Goal: Information Seeking & Learning: Learn about a topic

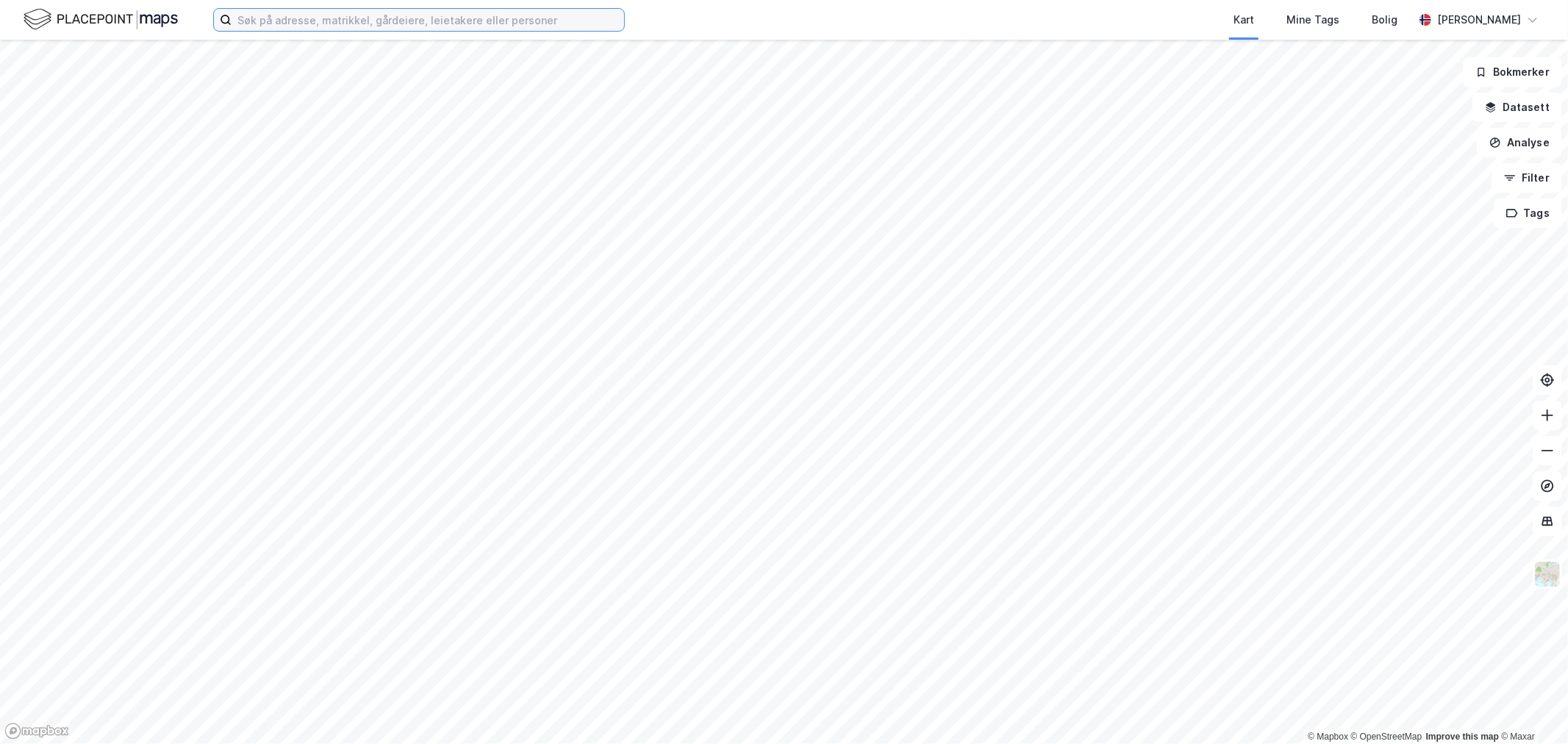
click at [531, 17] on input at bounding box center [428, 20] width 393 height 22
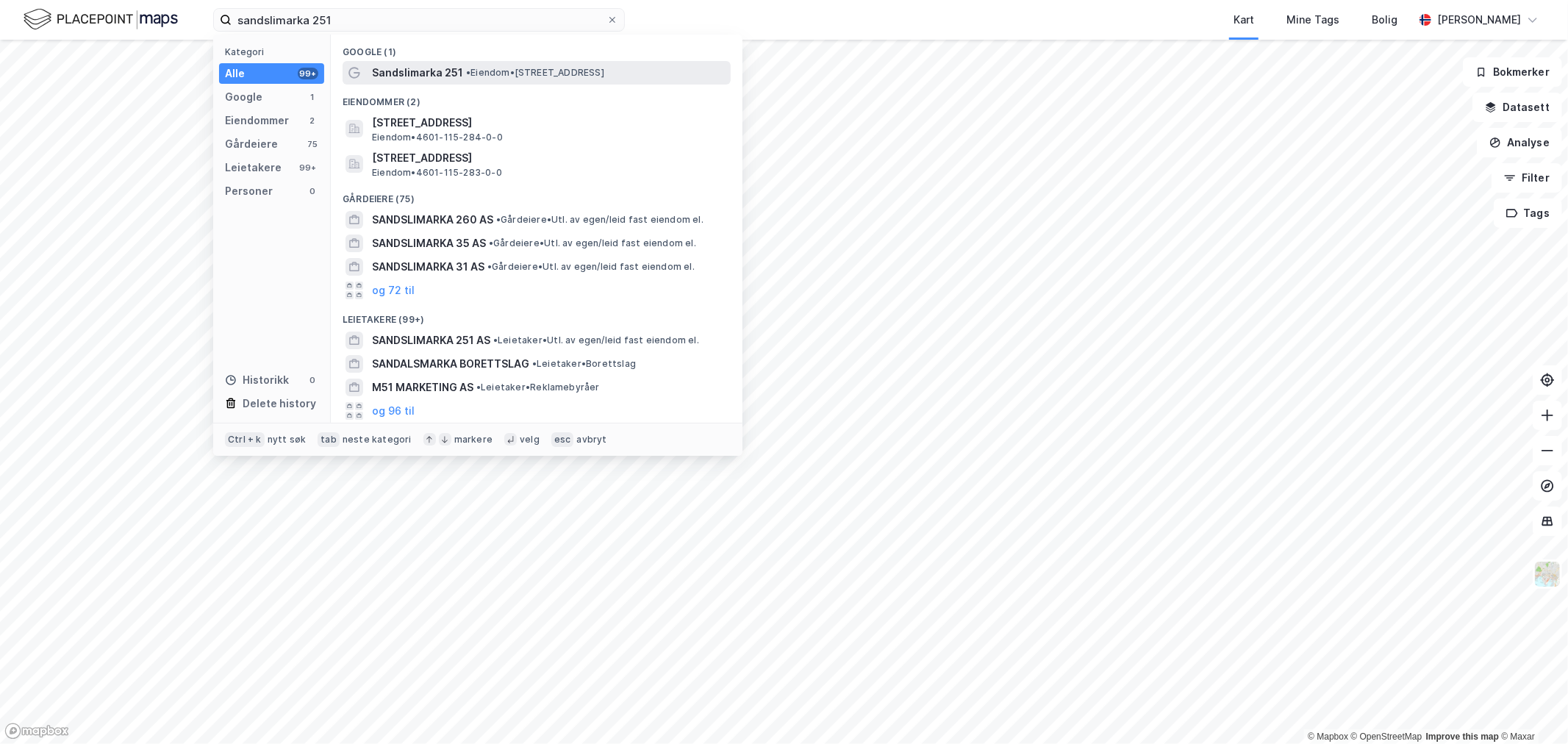
click at [485, 68] on span "• Eiendom • [STREET_ADDRESS]" at bounding box center [535, 73] width 138 height 12
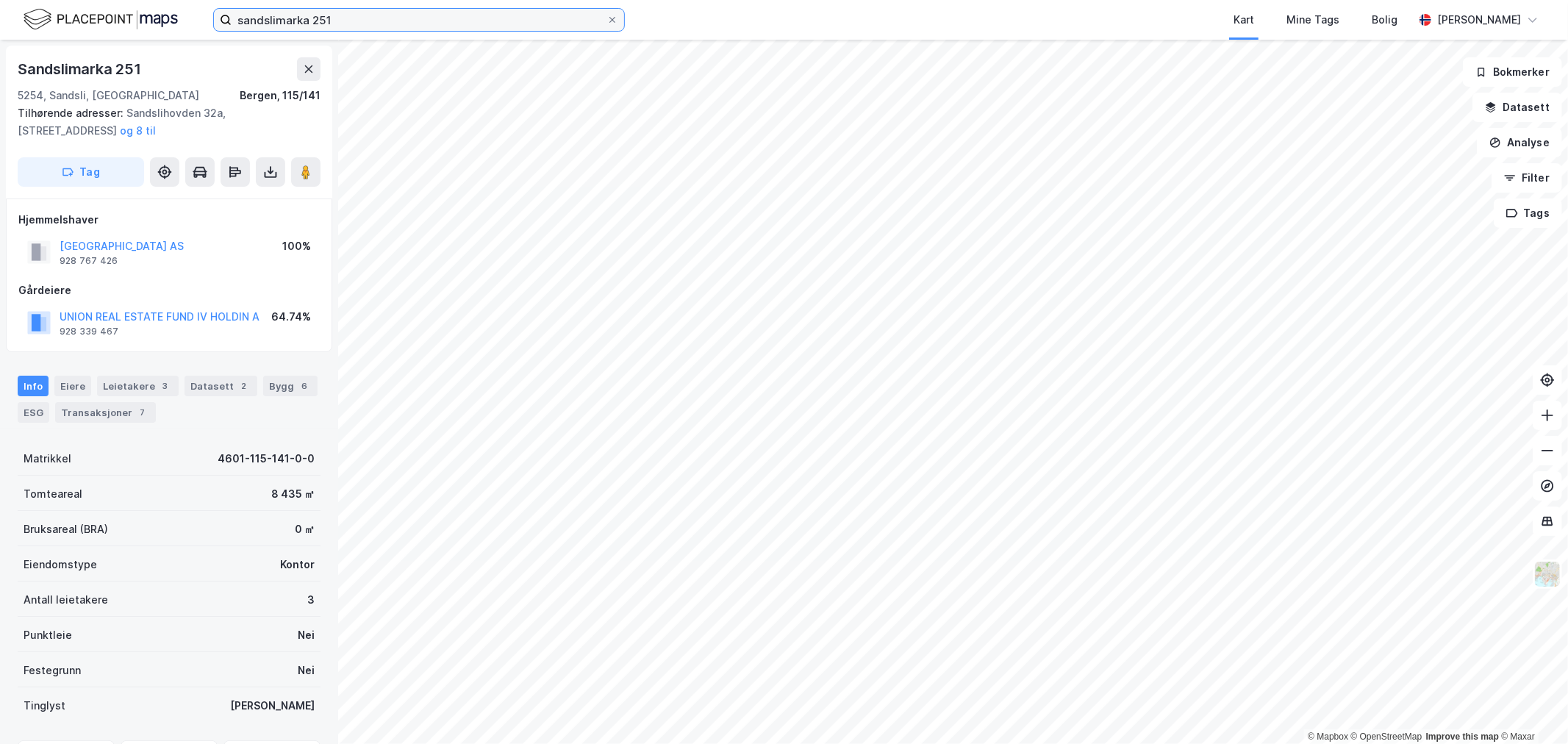
click at [495, 24] on input "sandslimarka 251" at bounding box center [419, 20] width 375 height 22
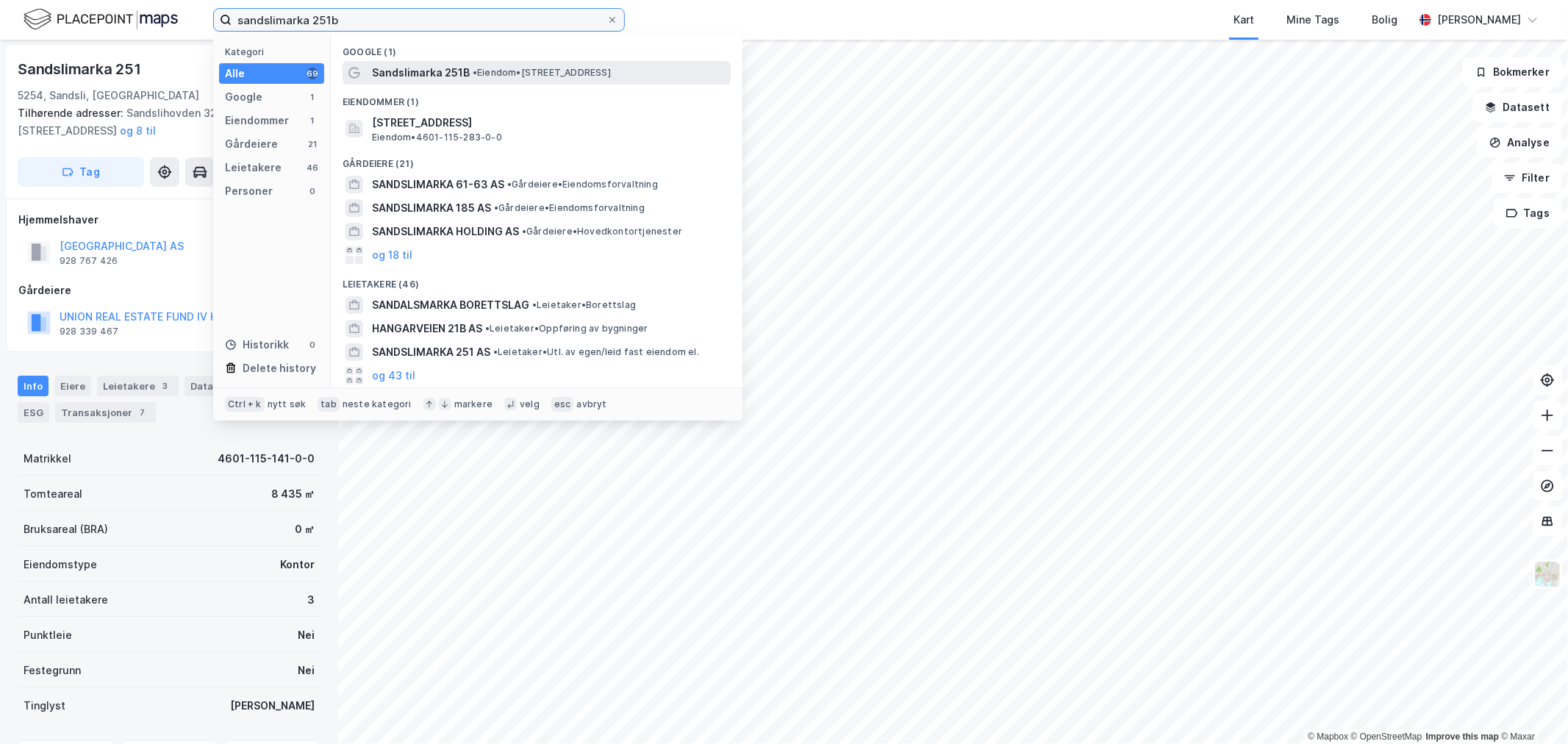
type input "sandslimarka 251b"
click at [475, 73] on span "•" at bounding box center [475, 72] width 5 height 11
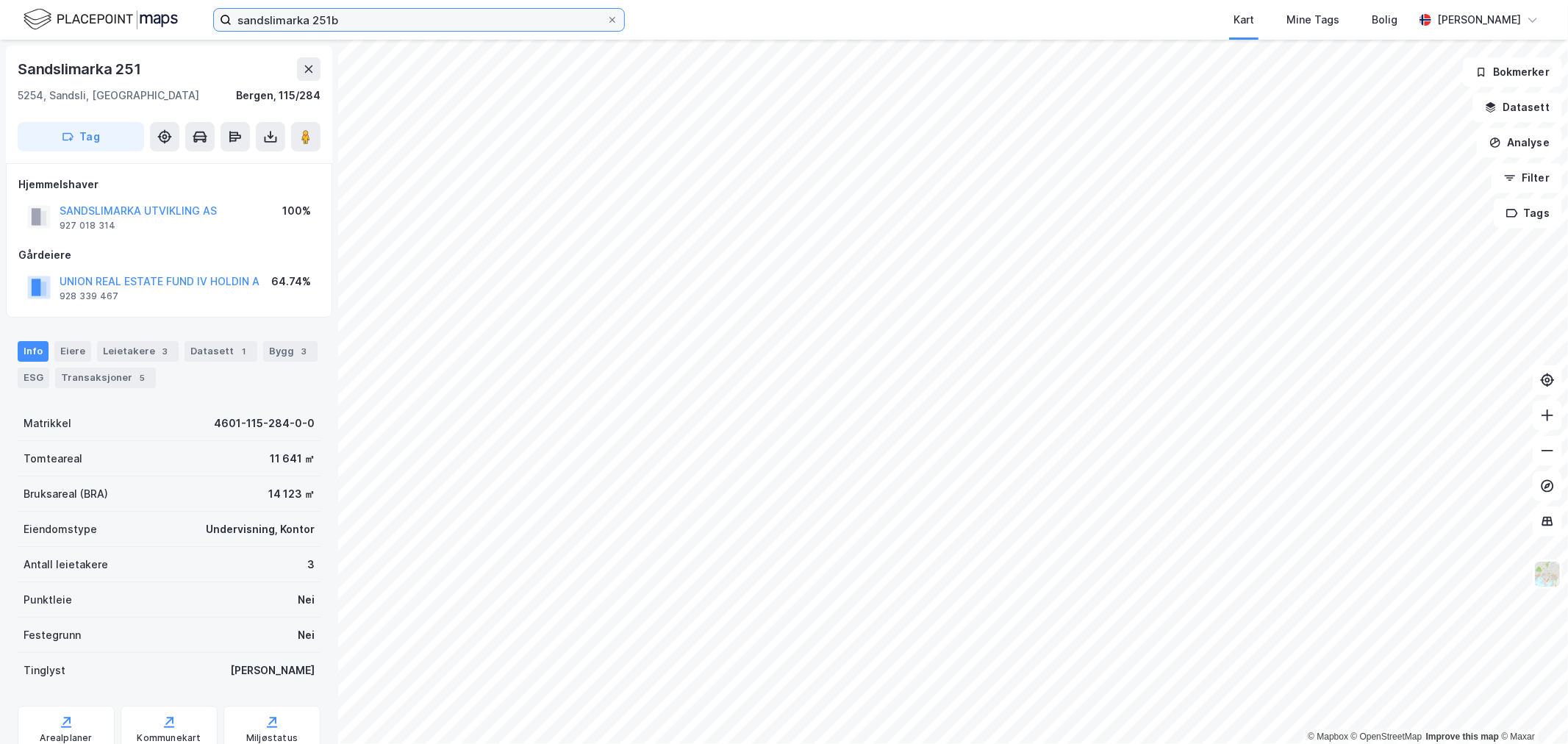
click at [412, 24] on input "sandslimarka 251b" at bounding box center [419, 20] width 375 height 22
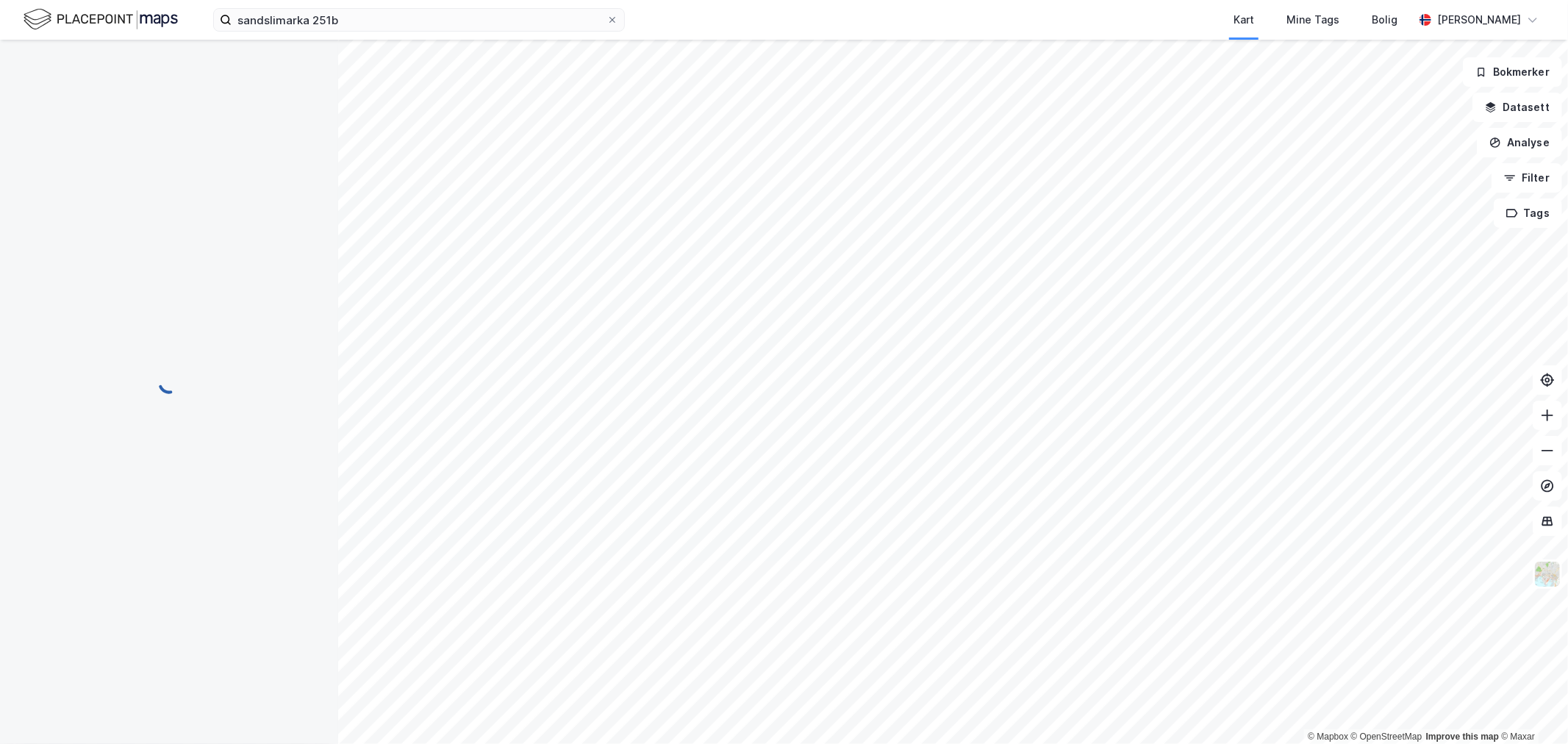
scroll to position [1, 0]
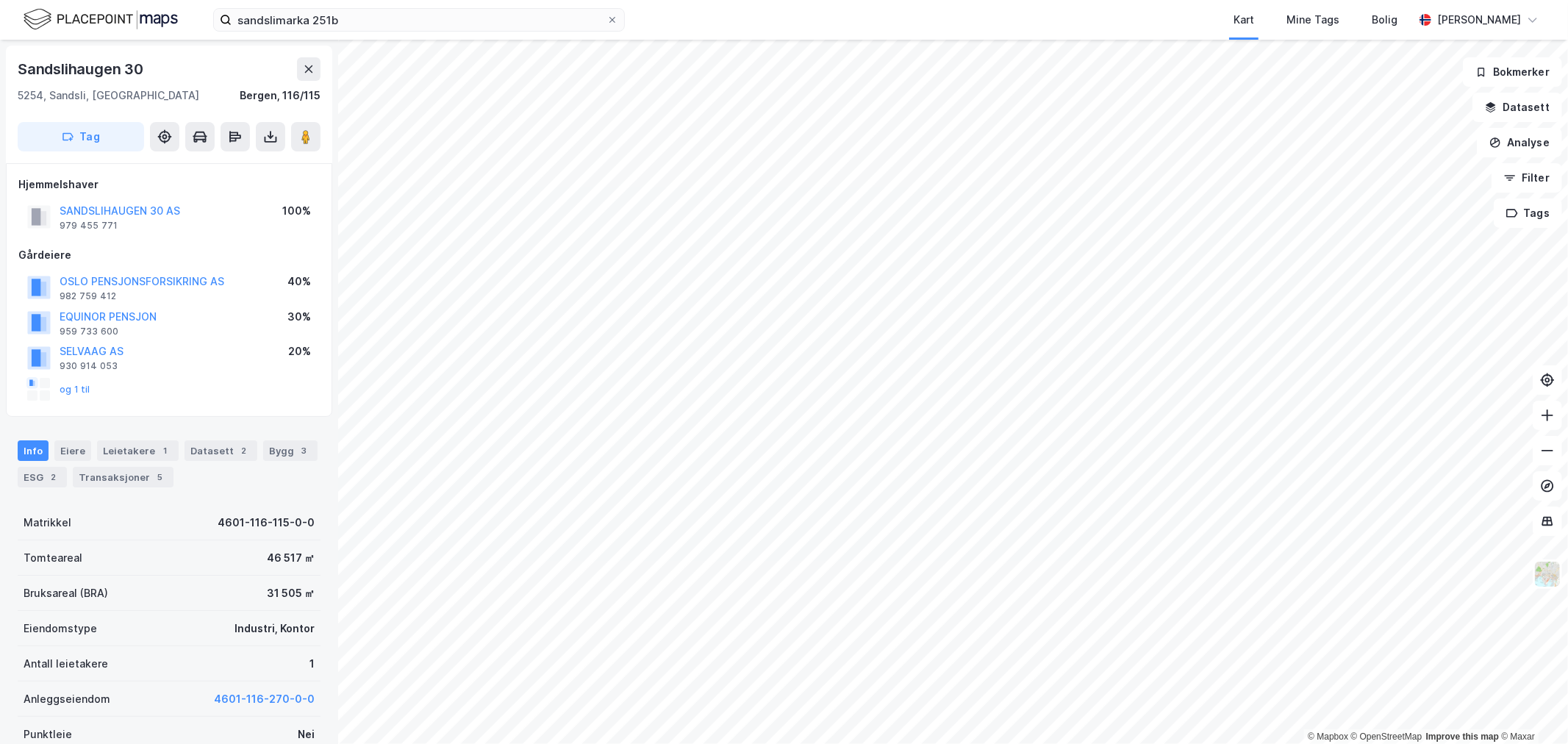
scroll to position [1, 0]
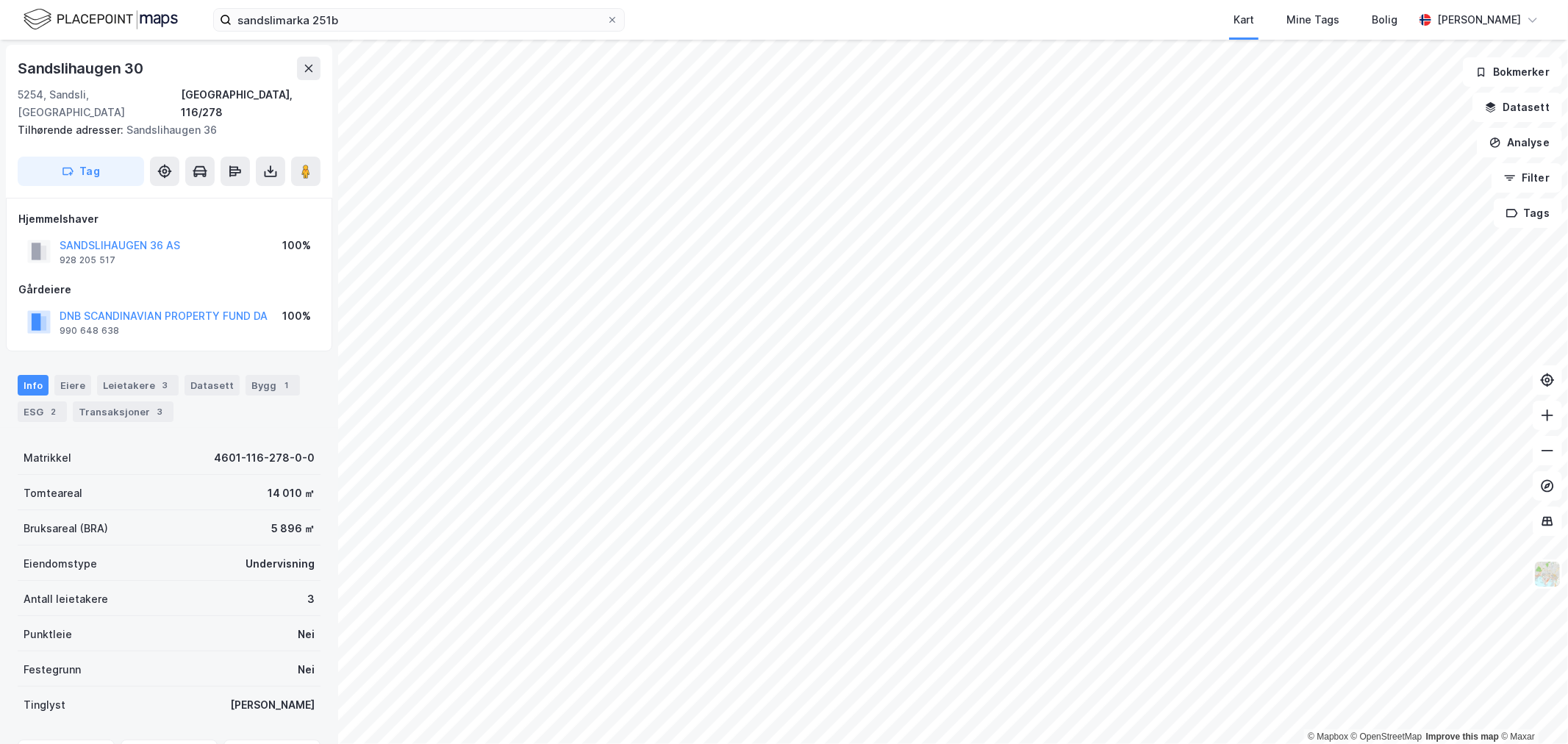
scroll to position [1, 0]
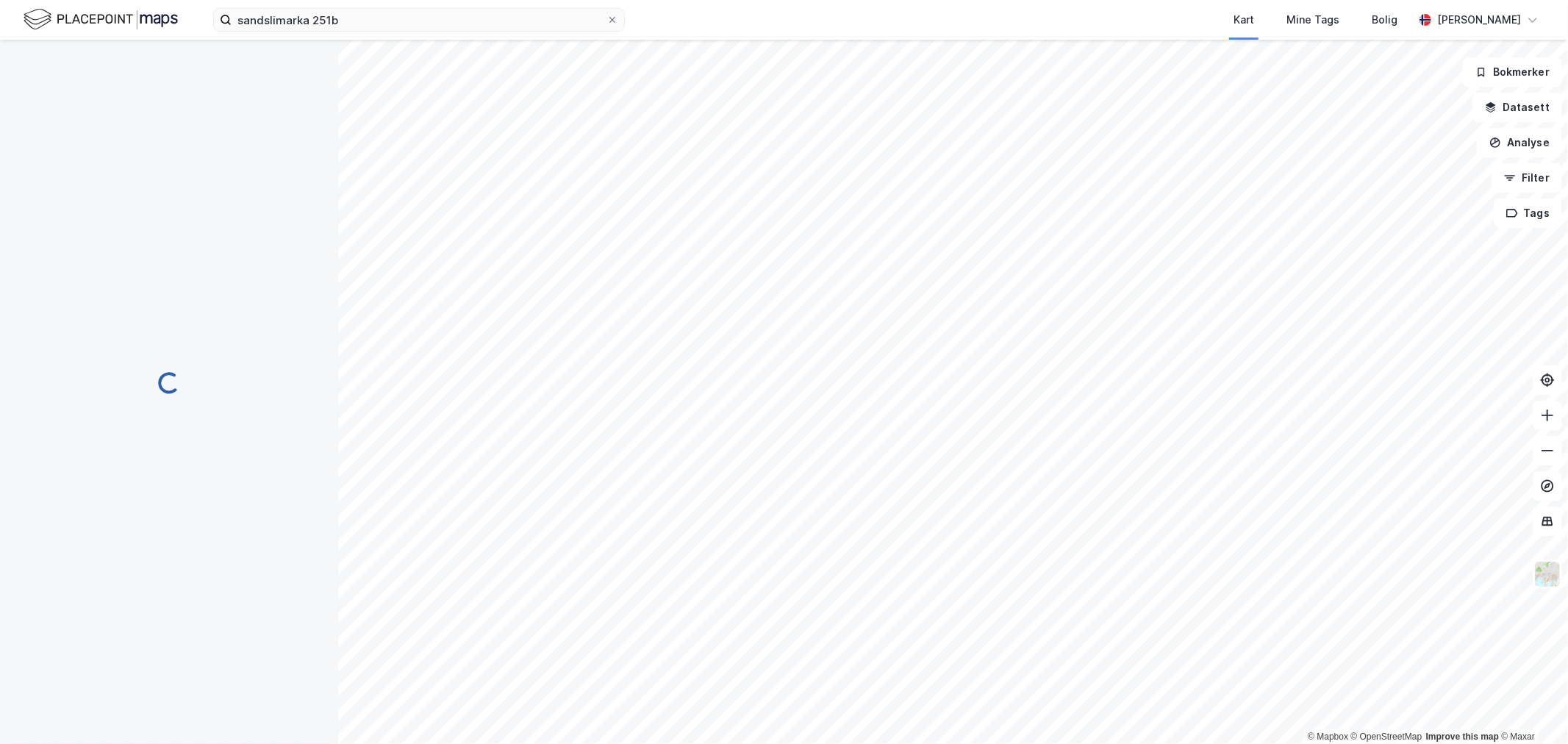
scroll to position [1, 0]
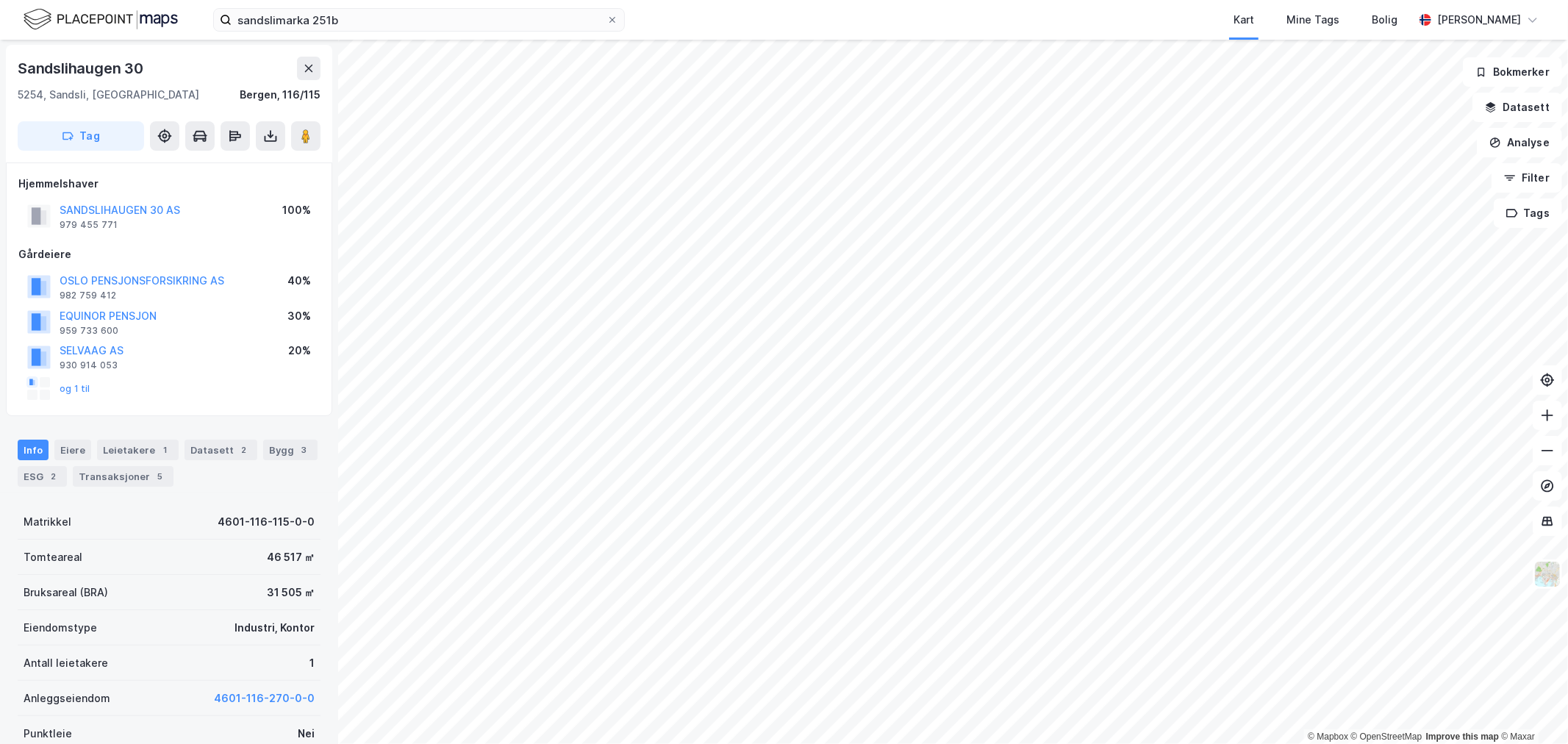
scroll to position [1, 0]
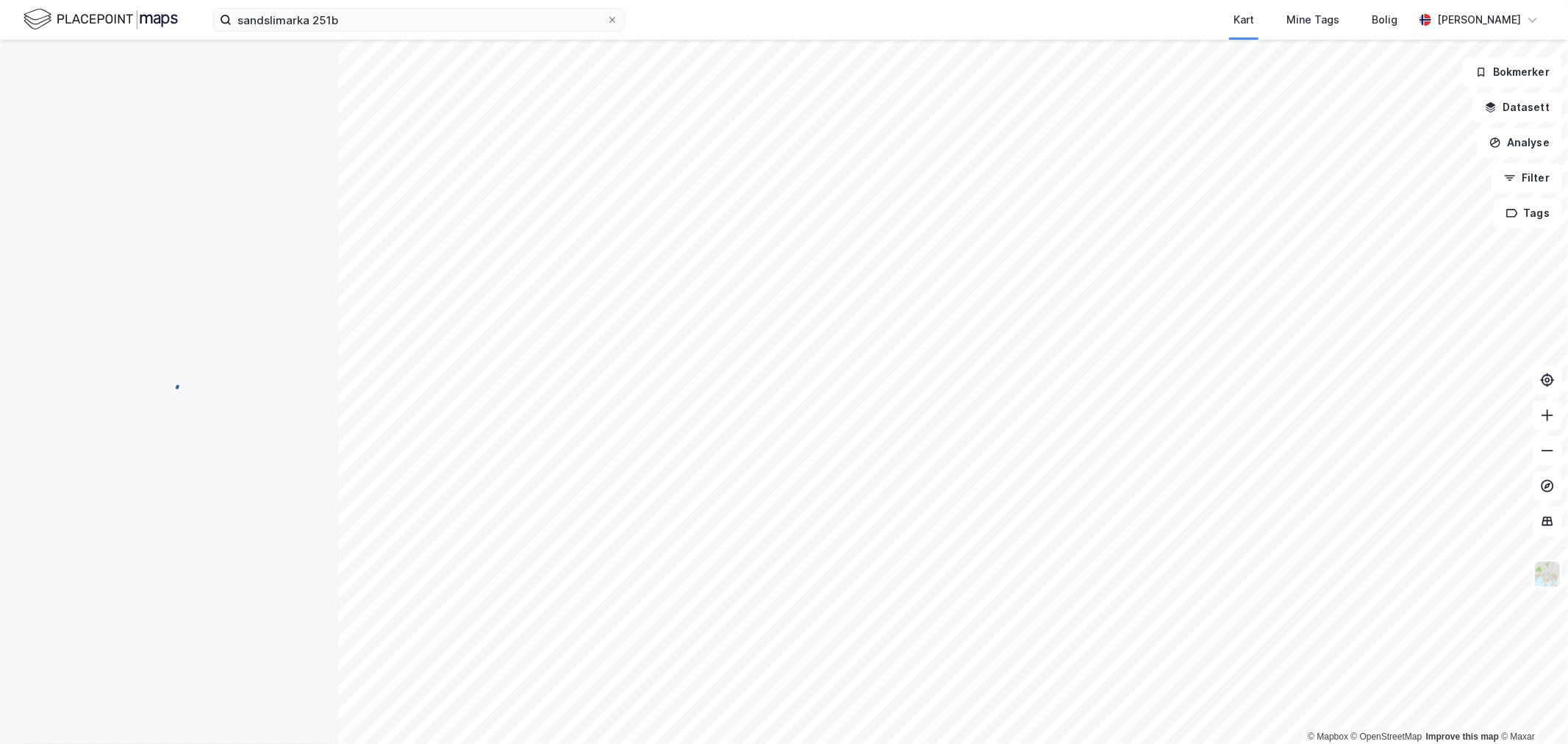
scroll to position [1, 0]
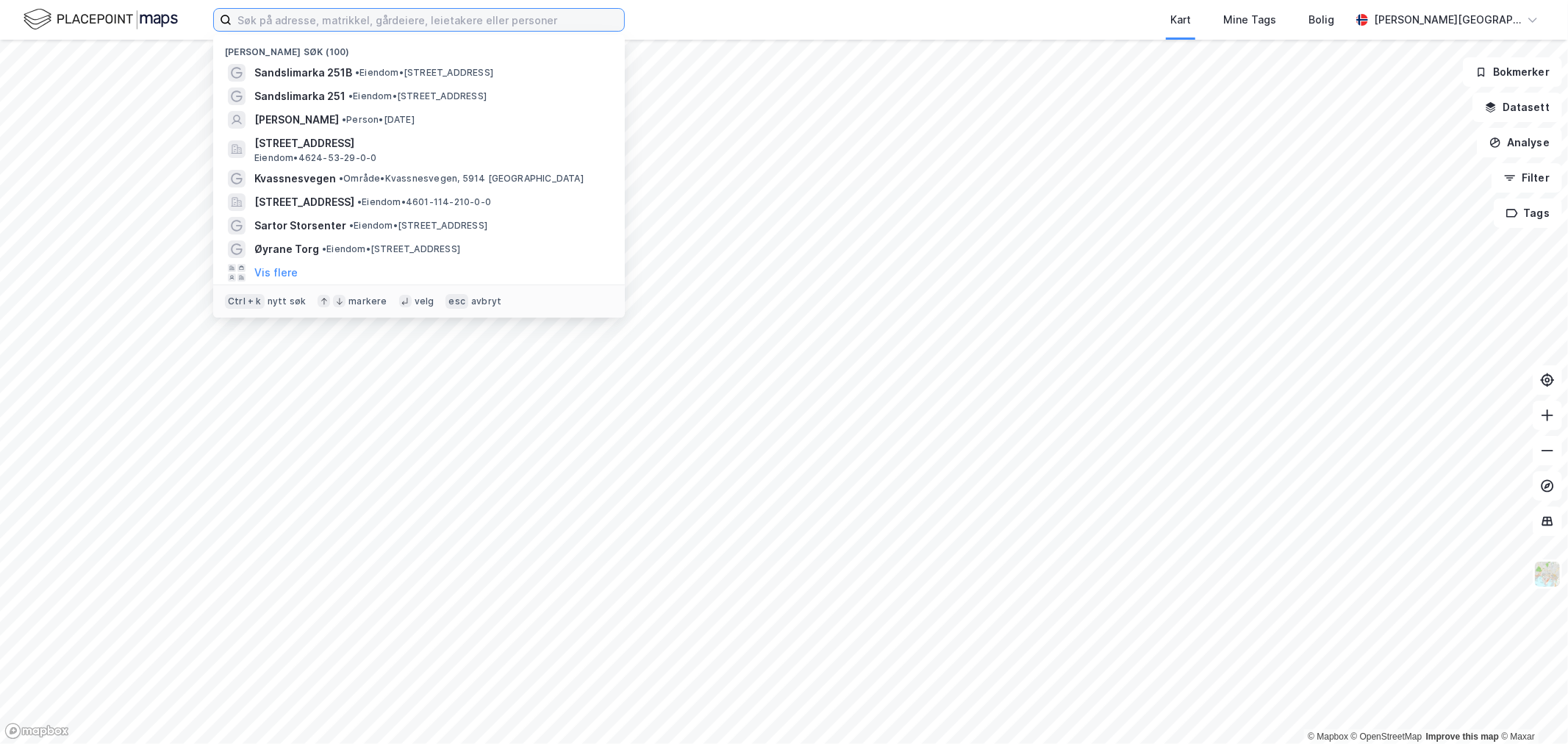
click at [384, 25] on input at bounding box center [428, 20] width 393 height 22
type input "sandslihaugen"
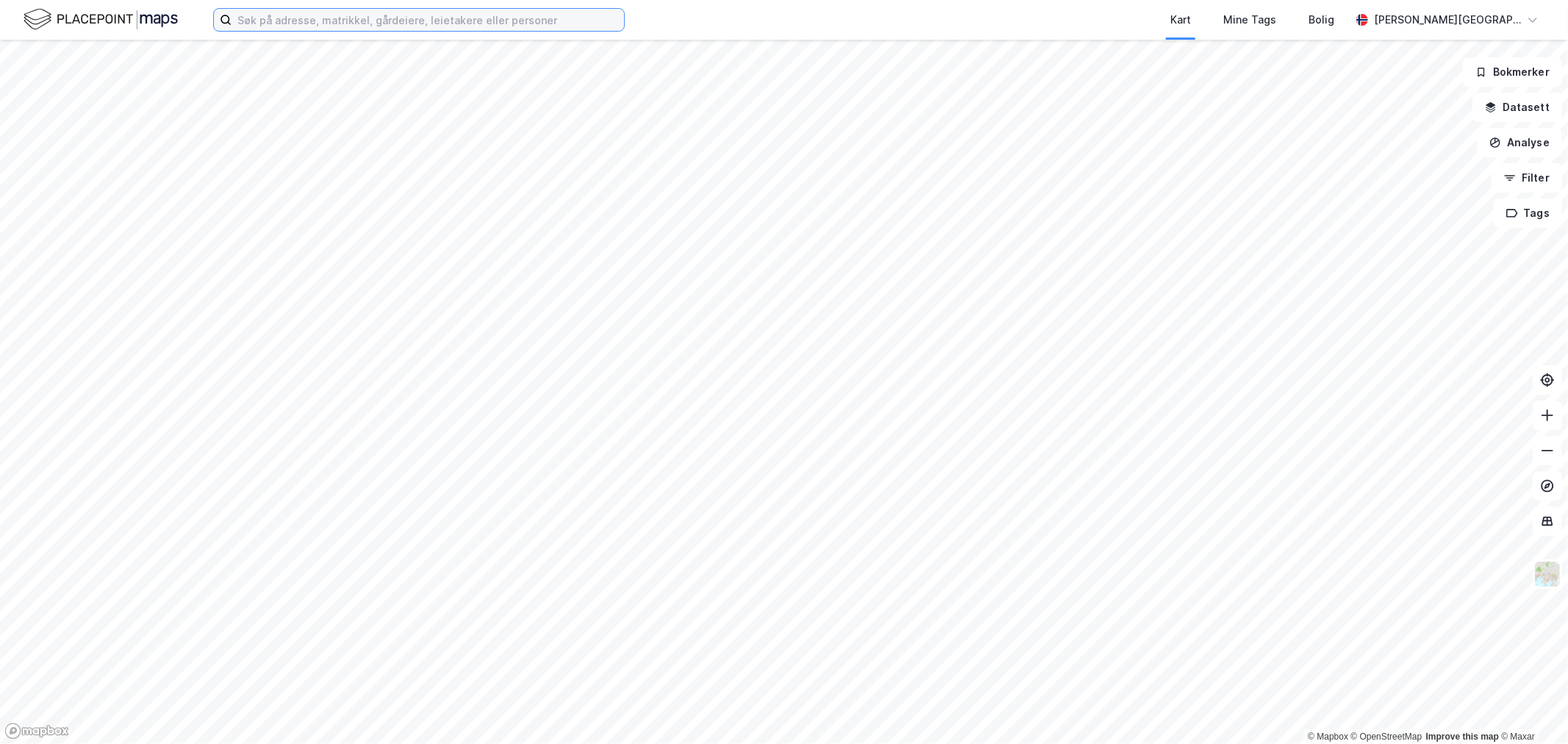
click at [466, 20] on input at bounding box center [428, 20] width 393 height 22
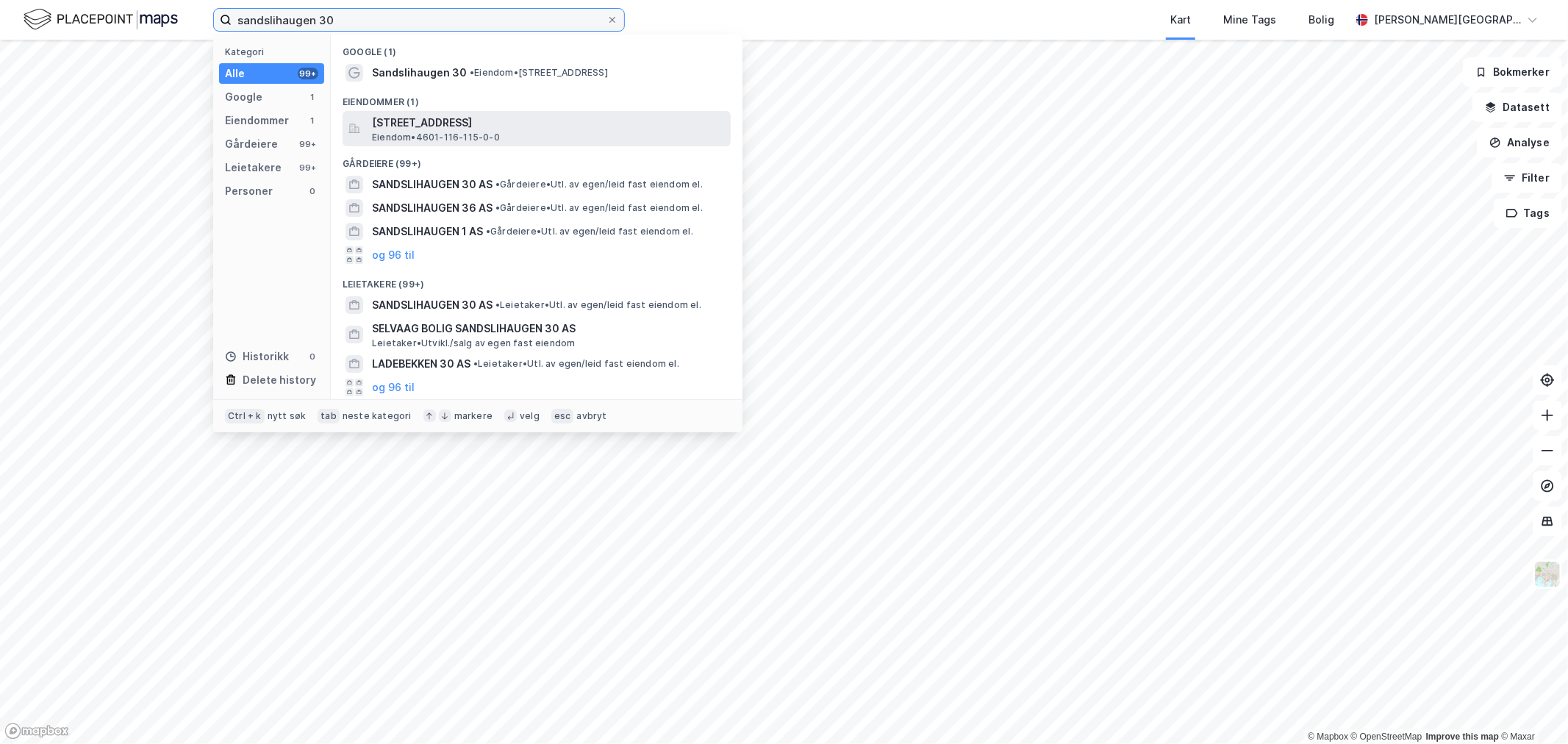
type input "sandslihaugen 30"
click at [467, 122] on span "Sandslihaugen 30, 5254, SANDSLI, BERGEN" at bounding box center [549, 123] width 353 height 18
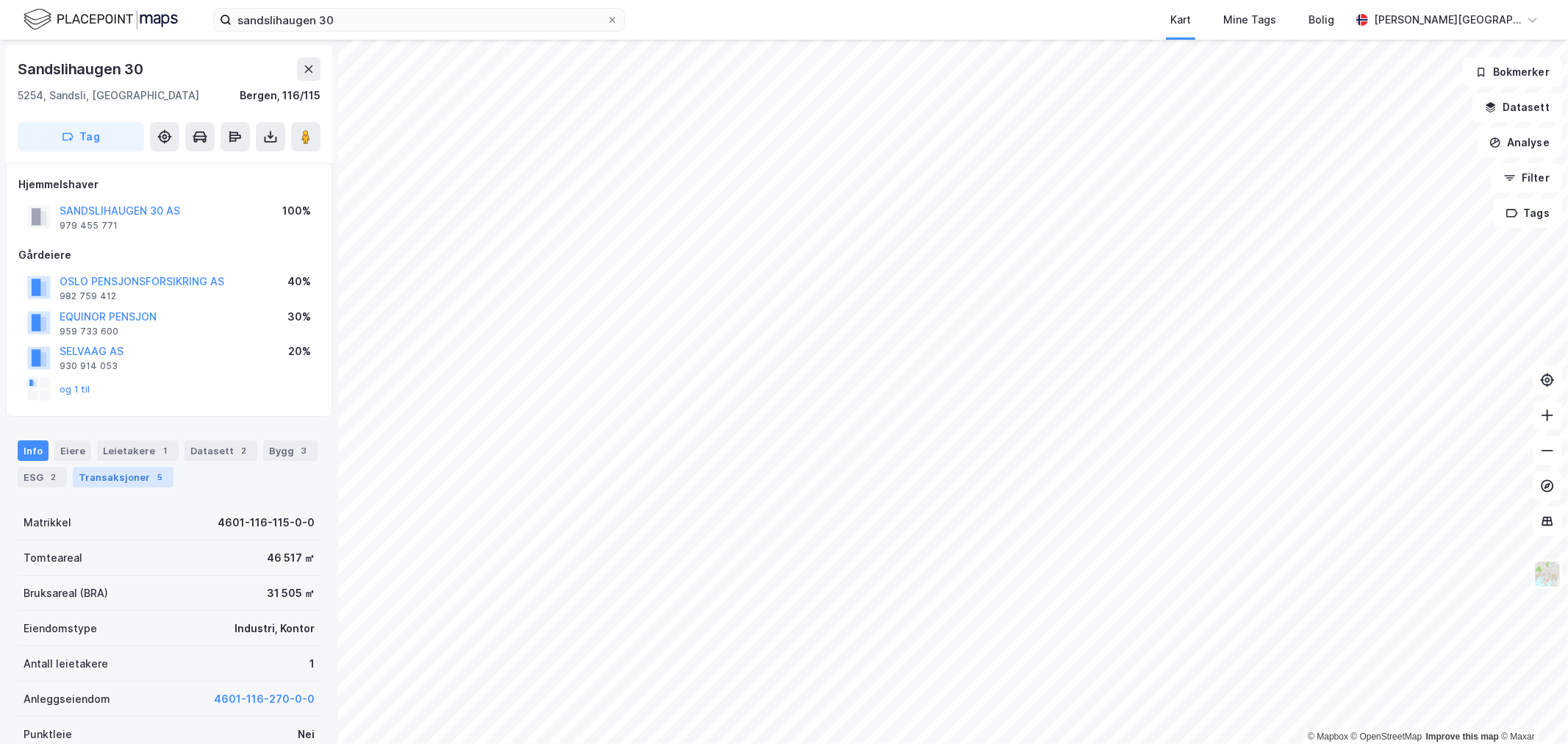
click at [96, 473] on div "Transaksjoner 5" at bounding box center [123, 477] width 100 height 20
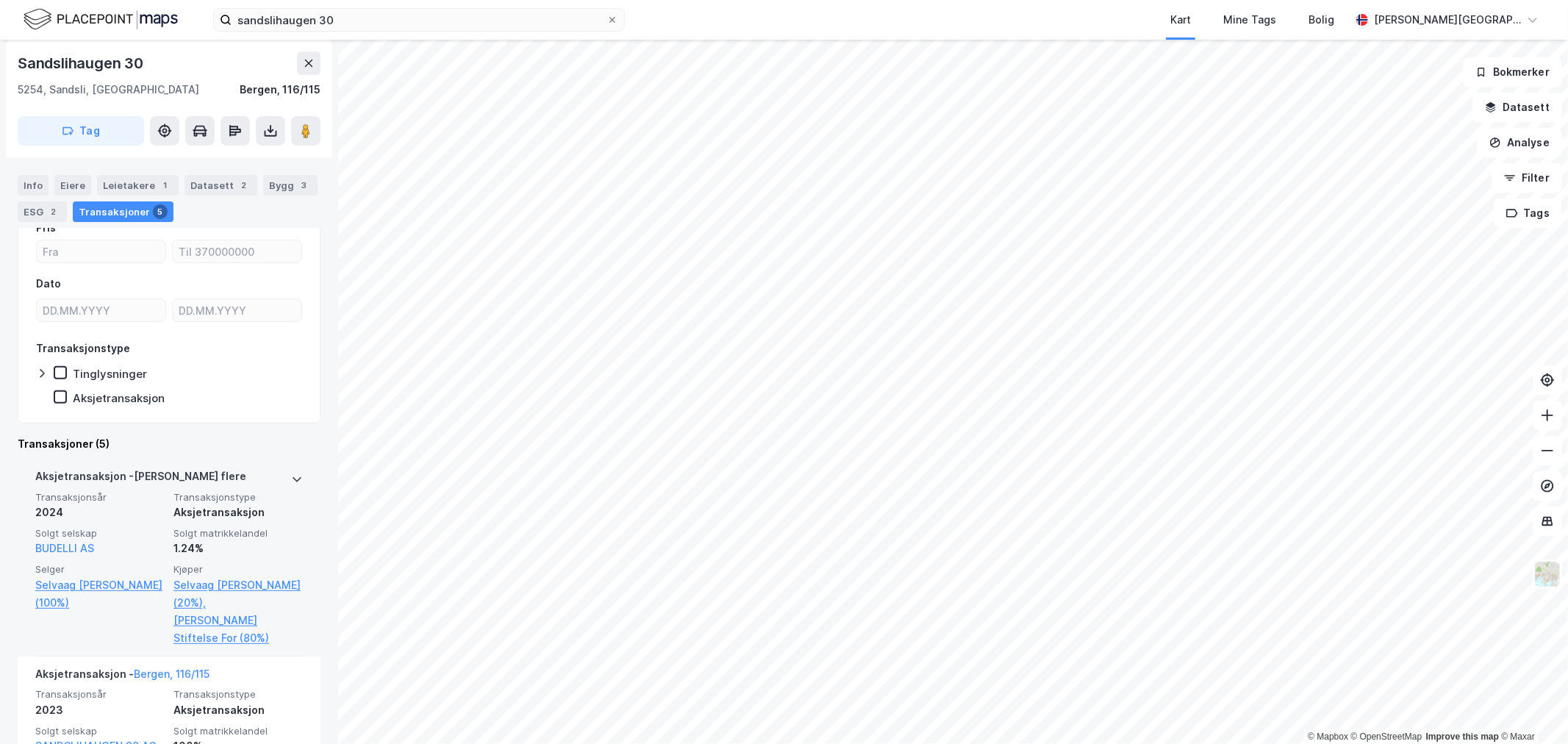
scroll to position [281, 0]
